Goal: Navigation & Orientation: Find specific page/section

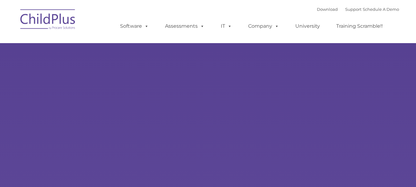
select select "MEDIUM"
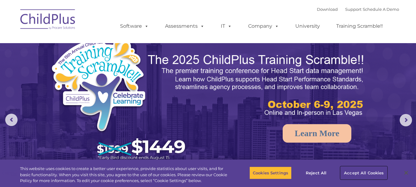
click at [353, 172] on button "Accept All Cookies" at bounding box center [364, 172] width 47 height 13
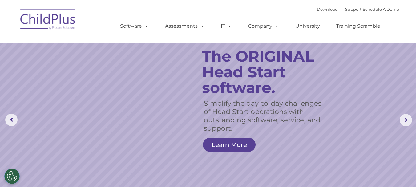
drag, startPoint x: 421, startPoint y: 1, endPoint x: 278, endPoint y: 3, distance: 142.4
click at [278, 3] on nav "Download Support | Schedule A Demo  MENU MENU Software ChildPlus: The original…" at bounding box center [208, 21] width 416 height 43
drag, startPoint x: 312, startPoint y: 0, endPoint x: 272, endPoint y: 7, distance: 40.6
click at [271, 7] on div "Download Support | Schedule A Demo  MENU MENU Software ChildPlus: The original…" at bounding box center [254, 22] width 292 height 34
click at [41, 20] on img at bounding box center [48, 20] width 62 height 31
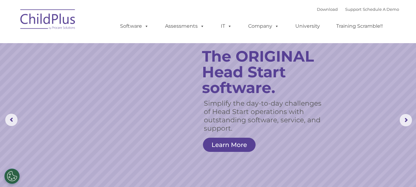
click at [41, 20] on img at bounding box center [48, 20] width 62 height 31
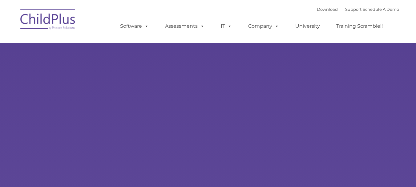
type input ""
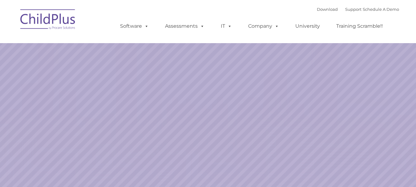
select select "MEDIUM"
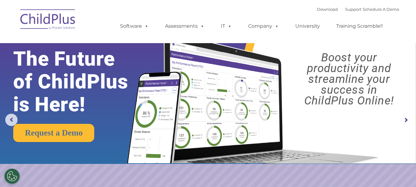
click at [148, 16] on ul "Software ChildPlus: The original and most widely-used Head Start data managemen…" at bounding box center [254, 26] width 292 height 25
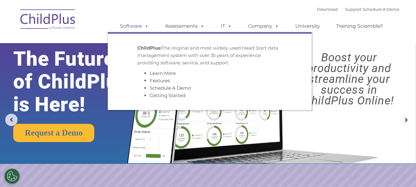
click at [146, 25] on span at bounding box center [145, 26] width 7 height 6
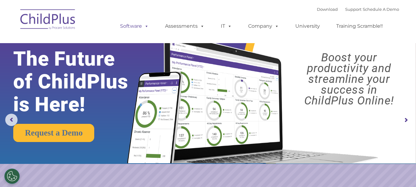
click at [148, 23] on span at bounding box center [145, 26] width 7 height 6
